Goal: Task Accomplishment & Management: Complete application form

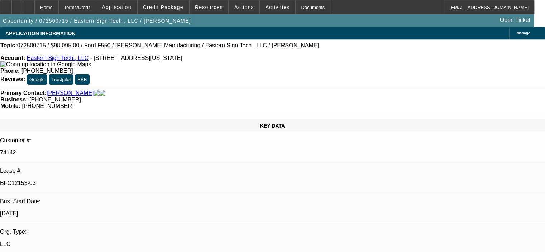
select select "0"
select select "6"
select select "0"
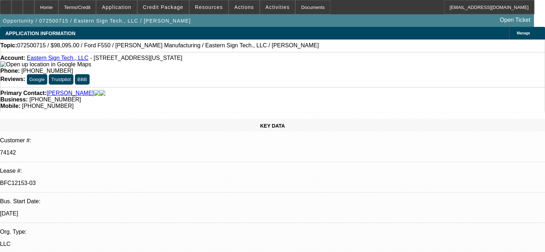
select select "0"
select select "6"
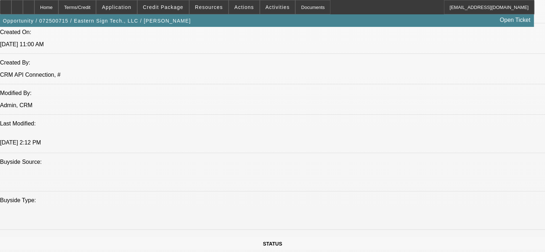
scroll to position [573, 0]
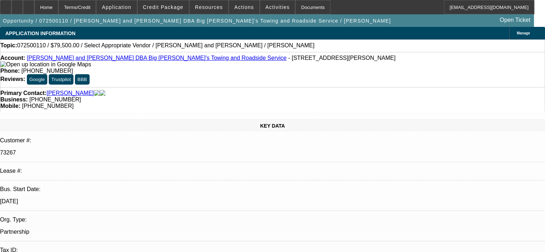
select select "0"
select select "2"
select select "0.1"
select select "4"
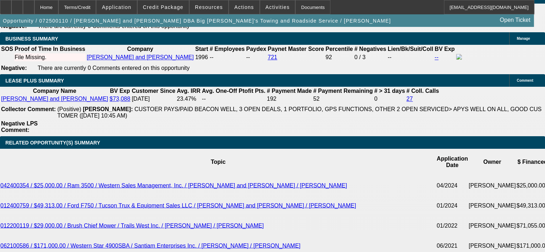
scroll to position [1181, 0]
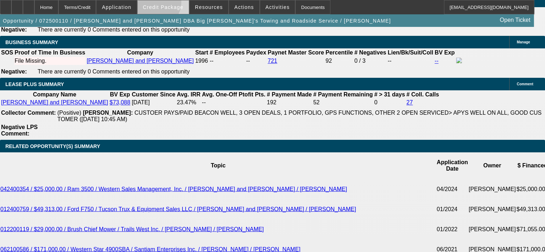
click at [165, 4] on span at bounding box center [162, 7] width 51 height 17
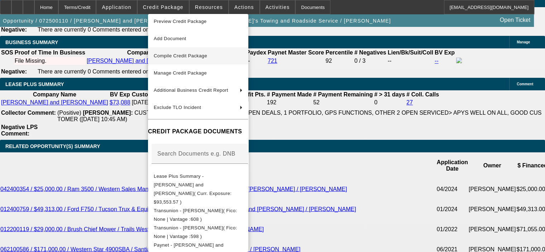
scroll to position [0, 0]
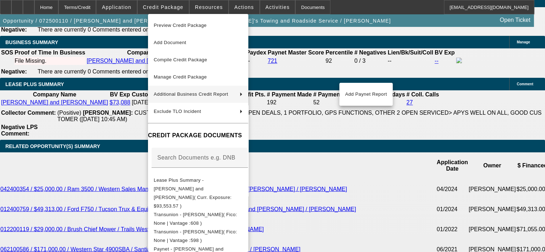
click at [113, 105] on div at bounding box center [272, 126] width 545 height 252
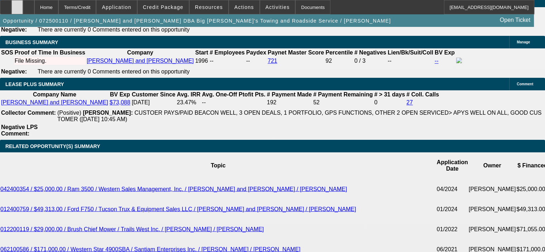
click at [17, 5] on icon at bounding box center [17, 5] width 0 height 0
click at [29, 5] on icon at bounding box center [29, 5] width 0 height 0
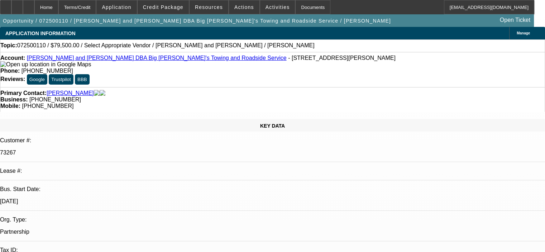
select select "0"
select select "2"
select select "0.1"
select select "1"
select select "2"
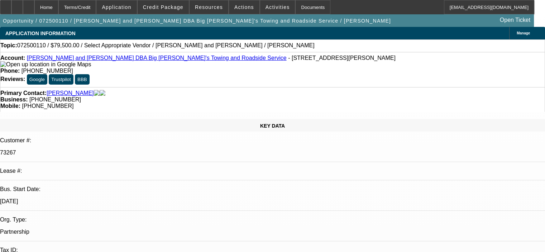
select select "4"
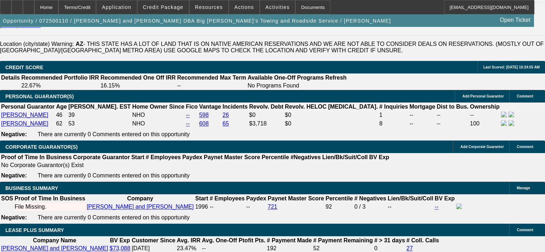
scroll to position [1031, 0]
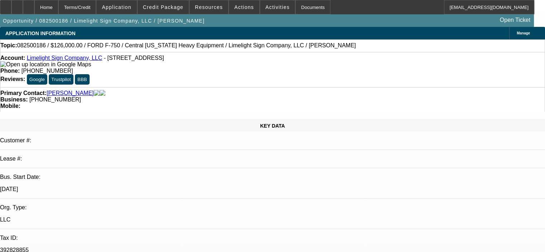
select select "0"
select select "2"
select select "0"
select select "6"
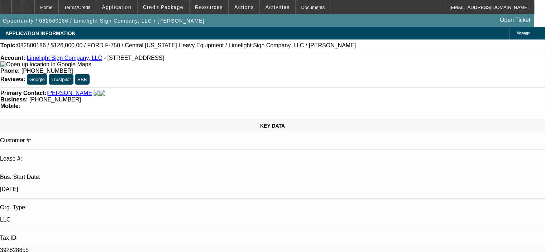
select select "0"
select select "2"
select select "0"
select select "6"
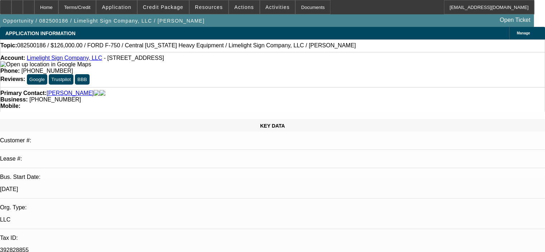
select select "0.15"
select select "2"
select select "0"
select select "6"
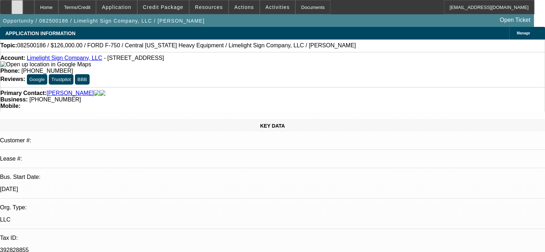
click at [17, 5] on icon at bounding box center [17, 5] width 0 height 0
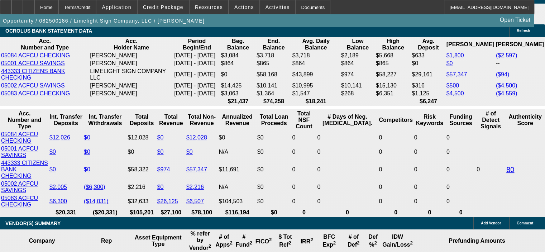
scroll to position [1325, 0]
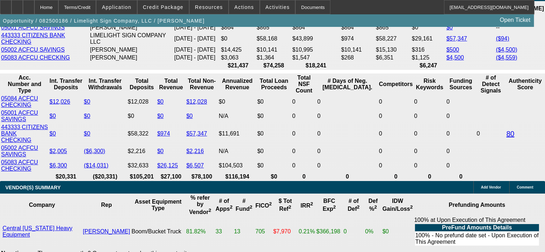
select select "0.15"
type input "$23,829.18"
type input "UNKNOWN"
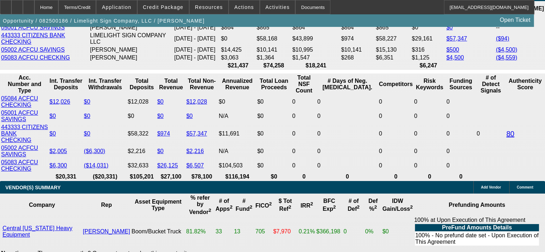
type input "$3,745.50"
type input "$7,491.00"
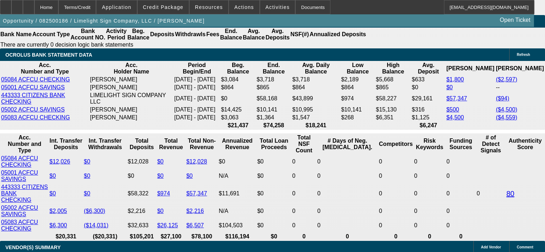
scroll to position [1253, 0]
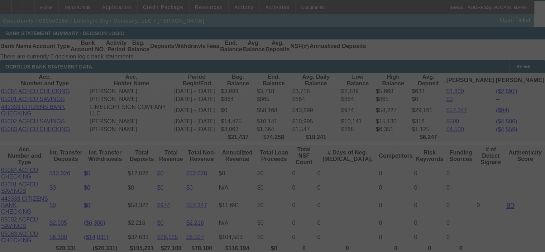
select select "0.15"
select select "2"
select select "0"
select select "6"
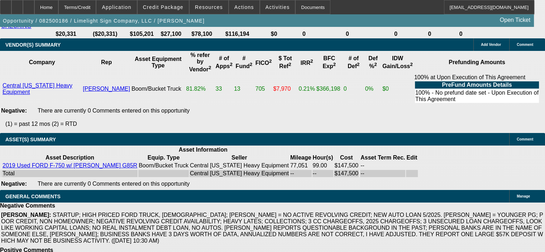
scroll to position [1468, 0]
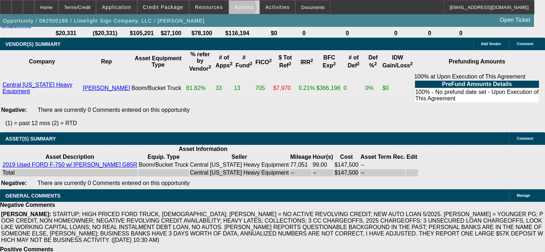
click at [234, 10] on span "Actions" at bounding box center [244, 7] width 20 height 6
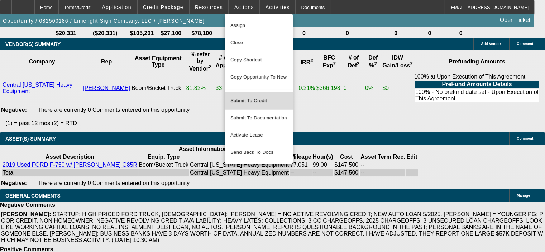
click at [262, 96] on span "Submit To Credit" at bounding box center [258, 100] width 57 height 9
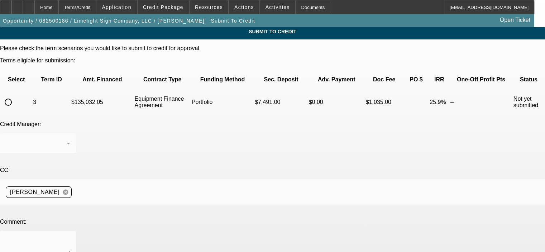
click at [15, 95] on input "radio" at bounding box center [8, 102] width 14 height 14
radio input "true"
click at [67, 139] on div "[PERSON_NAME]" at bounding box center [36, 143] width 61 height 9
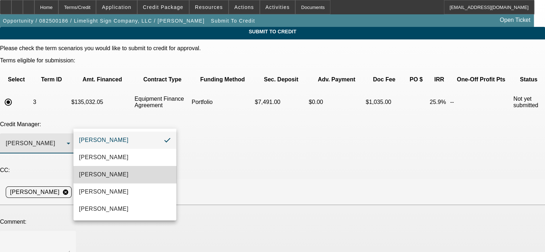
click at [137, 166] on mat-option "[PERSON_NAME]" at bounding box center [124, 174] width 103 height 17
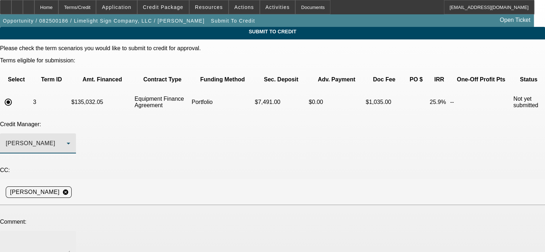
click at [70, 231] on div at bounding box center [38, 245] width 64 height 29
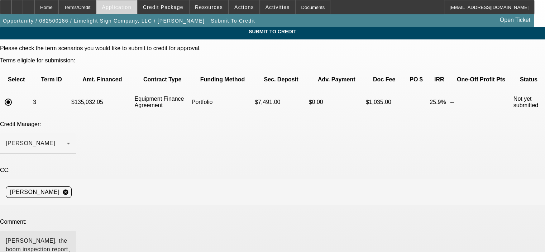
type textarea "[PERSON_NAME], the boom inspection report and final invoice are now in [GEOGRAP…"
drag, startPoint x: 78, startPoint y: 178, endPoint x: 145, endPoint y: 179, distance: 67.0
click at [76, 231] on div "[PERSON_NAME], the boom inspection report and final invoice are now in [GEOGRAP…" at bounding box center [38, 245] width 76 height 29
drag, startPoint x: 338, startPoint y: 190, endPoint x: 98, endPoint y: 188, distance: 240.2
click at [70, 236] on textarea "[PERSON_NAME], the boom inspection report and final invoice are now in [GEOGRAP…" at bounding box center [38, 244] width 64 height 17
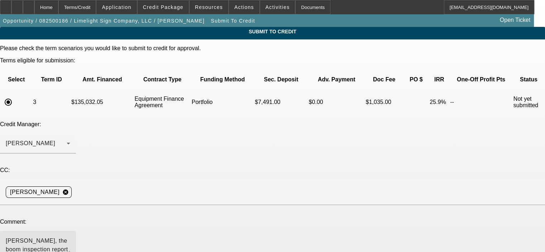
drag, startPoint x: 79, startPoint y: 178, endPoint x: 348, endPoint y: 187, distance: 269.4
click at [348, 231] on div "[PERSON_NAME], the boom inspection report and final invoice are now in [GEOGRAP…" at bounding box center [272, 249] width 545 height 37
click at [58, 9] on div "Home" at bounding box center [46, 7] width 24 height 14
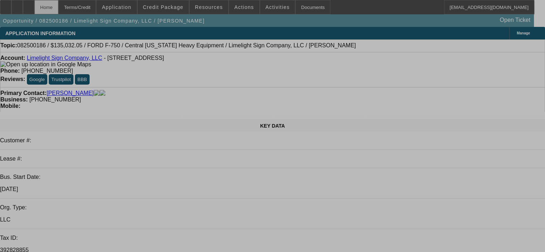
select select "0.15"
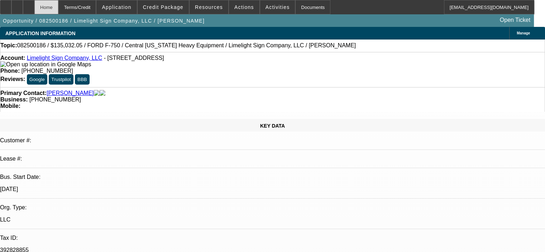
select select "2"
select select "0"
select select "6"
select select "0"
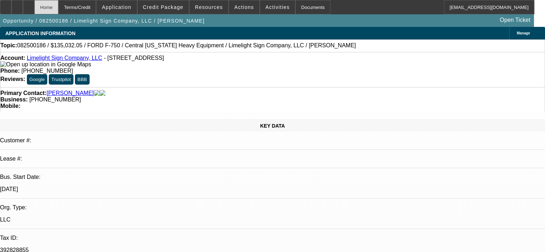
select select "2"
select select "0"
select select "6"
select select "0.15"
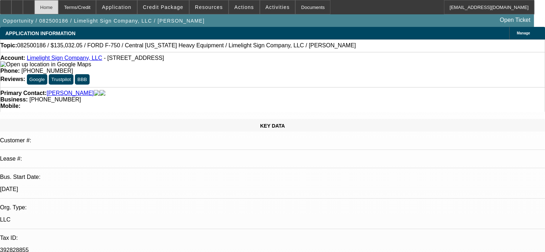
select select "2"
select select "0"
select select "6"
click at [164, 5] on span "Credit Package" at bounding box center [163, 7] width 40 height 6
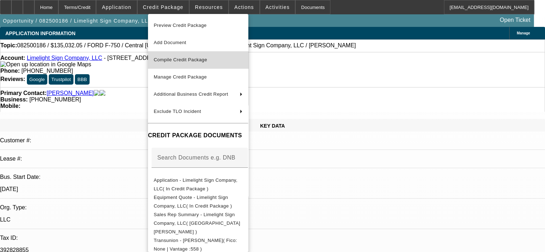
click at [178, 61] on span "Compile Credit Package" at bounding box center [180, 59] width 53 height 5
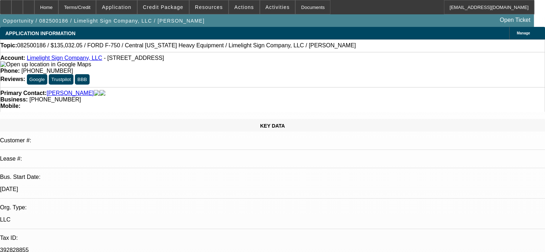
select select "0.15"
select select "2"
select select "0"
select select "6"
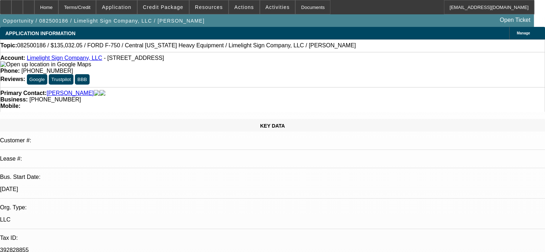
select select "0"
select select "2"
select select "0"
select select "6"
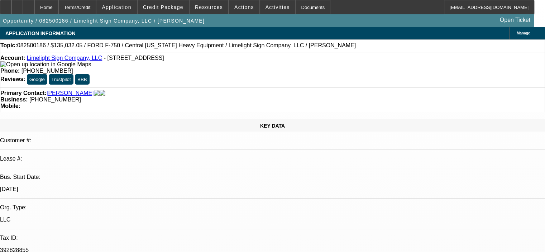
select select "0.15"
select select "2"
select select "0"
select select "6"
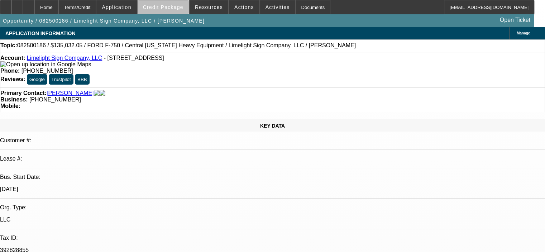
click at [177, 9] on span "Credit Package" at bounding box center [163, 7] width 40 height 6
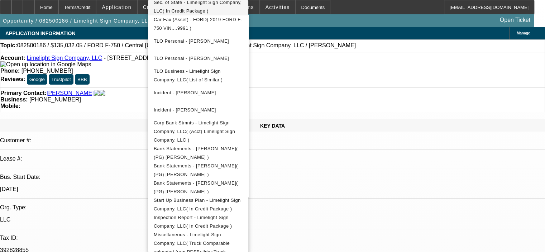
scroll to position [264, 0]
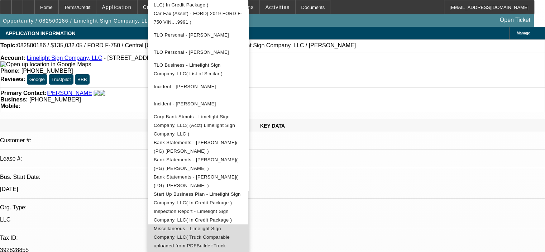
click at [214, 226] on span "Miscellaneous - Limelight Sign Company, LLC( Truck Comparable uploaded from PDF…" at bounding box center [192, 241] width 76 height 31
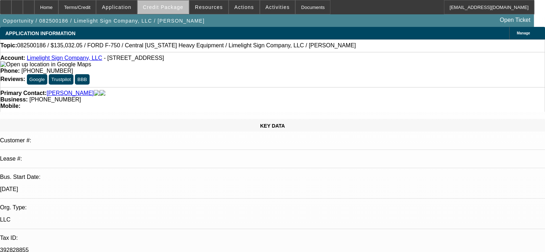
click at [175, 8] on span "Credit Package" at bounding box center [163, 7] width 40 height 6
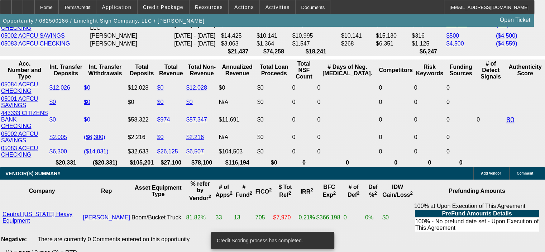
scroll to position [1335, 0]
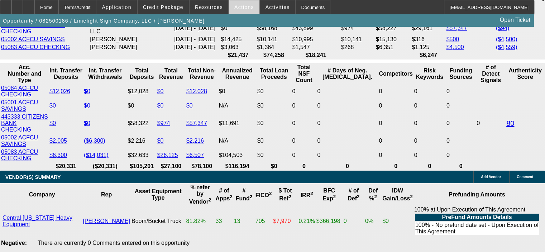
click at [242, 8] on span "Actions" at bounding box center [244, 7] width 20 height 6
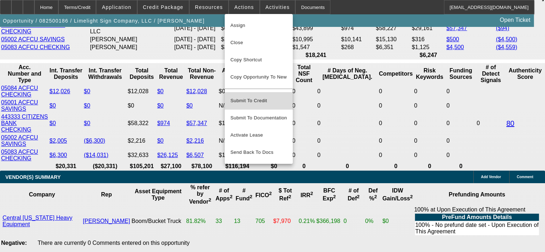
click at [265, 96] on span "Submit To Credit" at bounding box center [258, 100] width 57 height 9
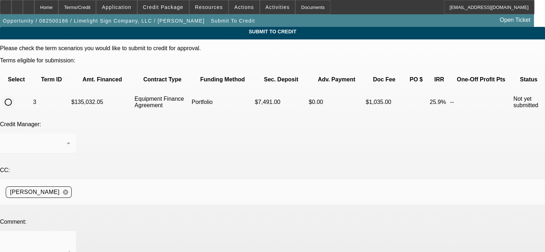
click at [15, 95] on input "radio" at bounding box center [8, 102] width 14 height 14
radio input "true"
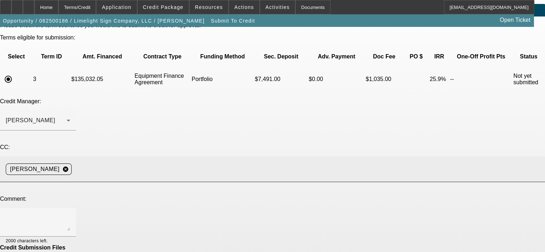
scroll to position [36, 0]
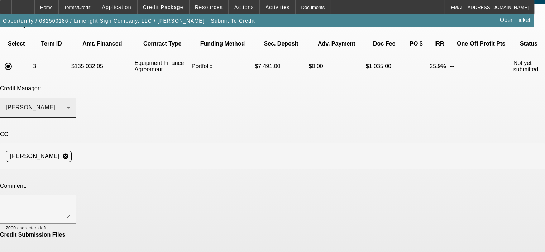
click at [67, 103] on div "[PERSON_NAME]" at bounding box center [36, 107] width 61 height 9
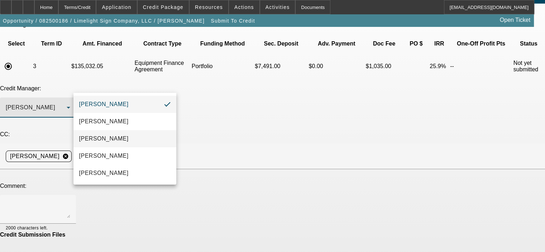
click at [138, 140] on mat-option "[PERSON_NAME]" at bounding box center [124, 138] width 103 height 17
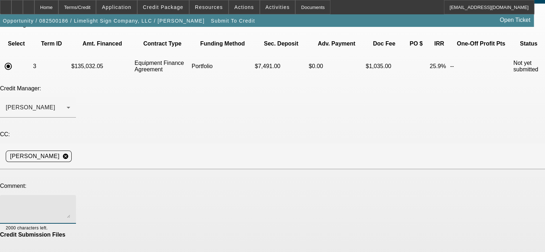
click at [70, 200] on textarea at bounding box center [38, 208] width 64 height 17
paste textarea "[PERSON_NAME], the boom inspection report and final invoice are now in [GEOGRAP…"
click at [70, 200] on textarea "[PERSON_NAME], the boom inspection report and final invoice are now in [GEOGRAP…" at bounding box center [38, 208] width 64 height 17
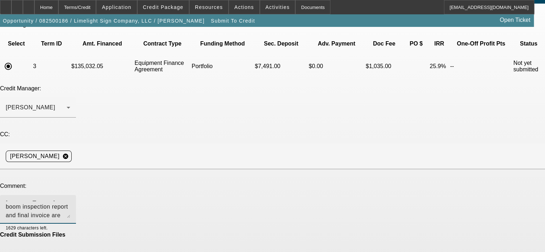
click at [70, 200] on textarea "[PERSON_NAME], the boom inspection report and final invoice are now in [GEOGRAP…" at bounding box center [38, 208] width 64 height 17
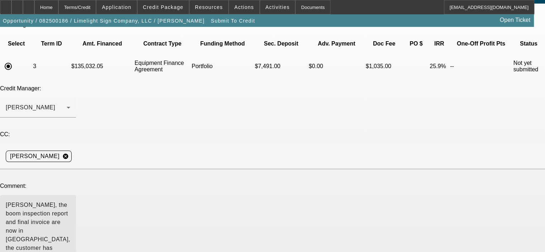
drag, startPoint x: 339, startPoint y: 156, endPoint x: 338, endPoint y: 194, distance: 38.7
click at [70, 200] on textarea "[PERSON_NAME], the boom inspection report and final invoice are now in [GEOGRAP…" at bounding box center [38, 228] width 64 height 56
drag, startPoint x: 208, startPoint y: 153, endPoint x: 218, endPoint y: 144, distance: 12.7
click at [70, 200] on textarea "[PERSON_NAME], the boom inspection report and final invoice are now in [GEOGRAP…" at bounding box center [38, 228] width 64 height 56
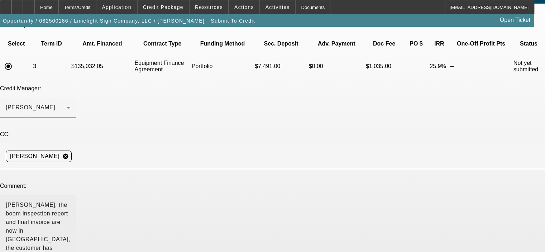
click at [70, 200] on textarea "[PERSON_NAME], the boom inspection report and final invoice are now in [GEOGRAP…" at bounding box center [38, 228] width 64 height 56
drag, startPoint x: 338, startPoint y: 194, endPoint x: 338, endPoint y: 232, distance: 38.0
click at [70, 232] on textarea "[PERSON_NAME], the boom inspection report and final invoice are now in [GEOGRAP…" at bounding box center [38, 247] width 64 height 94
click at [70, 200] on textarea "[PERSON_NAME], the boom inspection report and final invoice are now in [GEOGRAP…" at bounding box center [38, 247] width 64 height 94
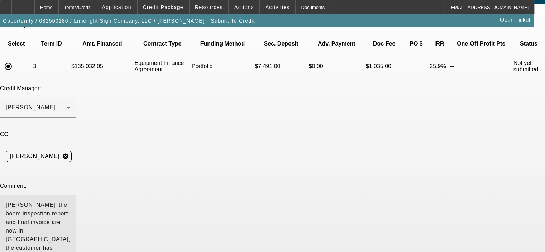
click at [70, 200] on textarea "[PERSON_NAME], the boom inspection report and final invoice are now in [GEOGRAP…" at bounding box center [38, 247] width 64 height 94
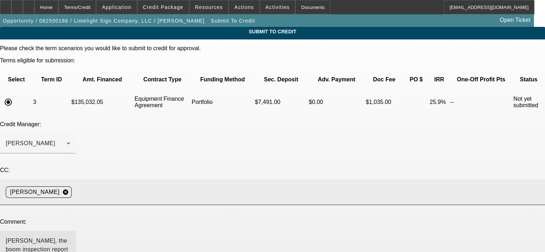
scroll to position [36, 0]
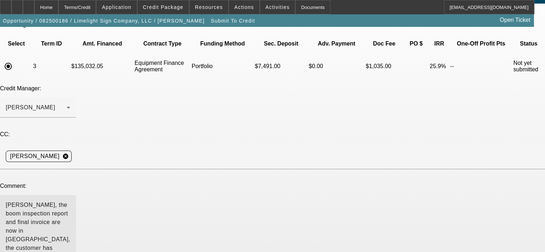
click at [70, 200] on textarea "[PERSON_NAME], the boom inspection report and final invoice are now in [GEOGRAP…" at bounding box center [38, 247] width 64 height 94
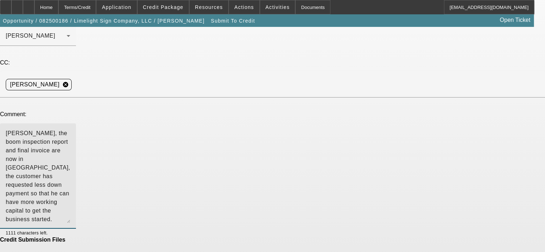
scroll to position [129, 0]
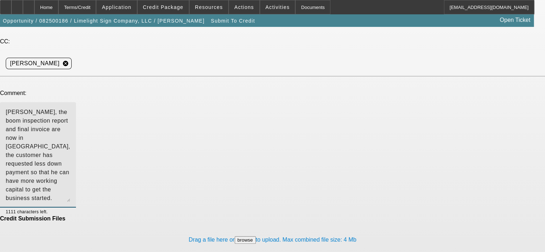
type textarea "[PERSON_NAME], the boom inspection report and final invoice are now in [GEOGRAP…"
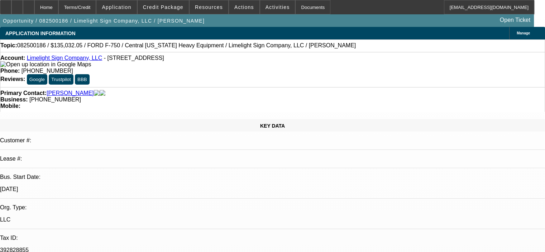
select select "0.15"
select select "2"
select select "0"
select select "6"
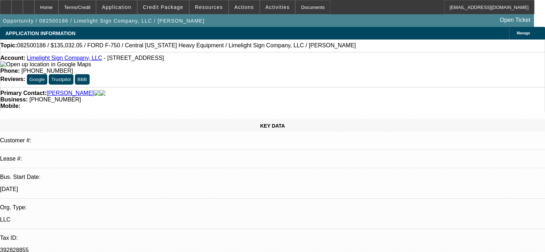
select select "0"
select select "2"
select select "0"
select select "6"
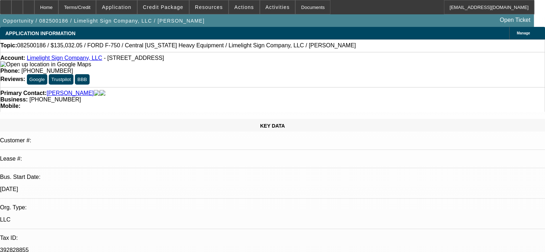
select select "0.15"
select select "2"
select select "0"
select select "6"
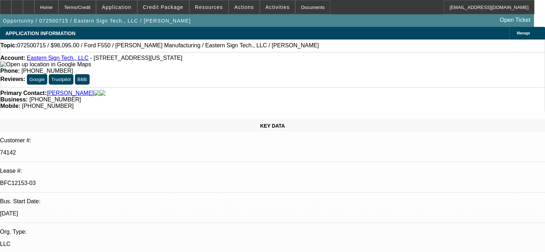
select select "0"
select select "6"
select select "0"
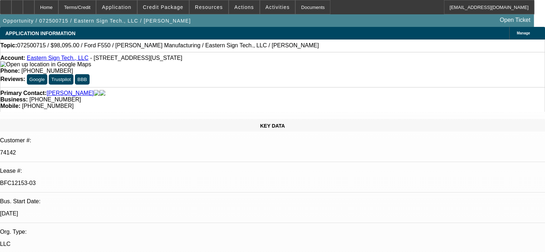
select select "0"
select select "6"
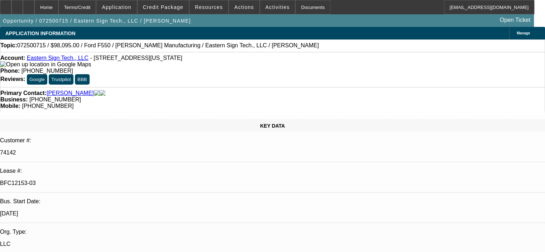
scroll to position [0, 0]
